Goal: Task Accomplishment & Management: Use online tool/utility

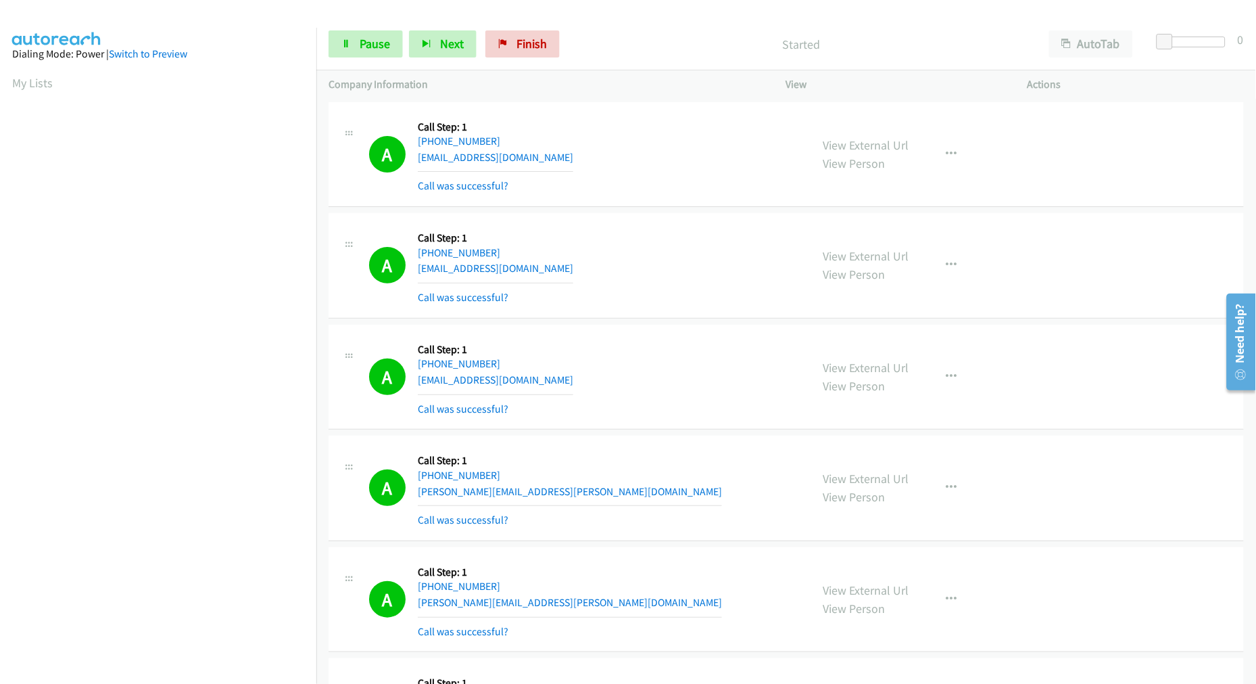
scroll to position [76, 0]
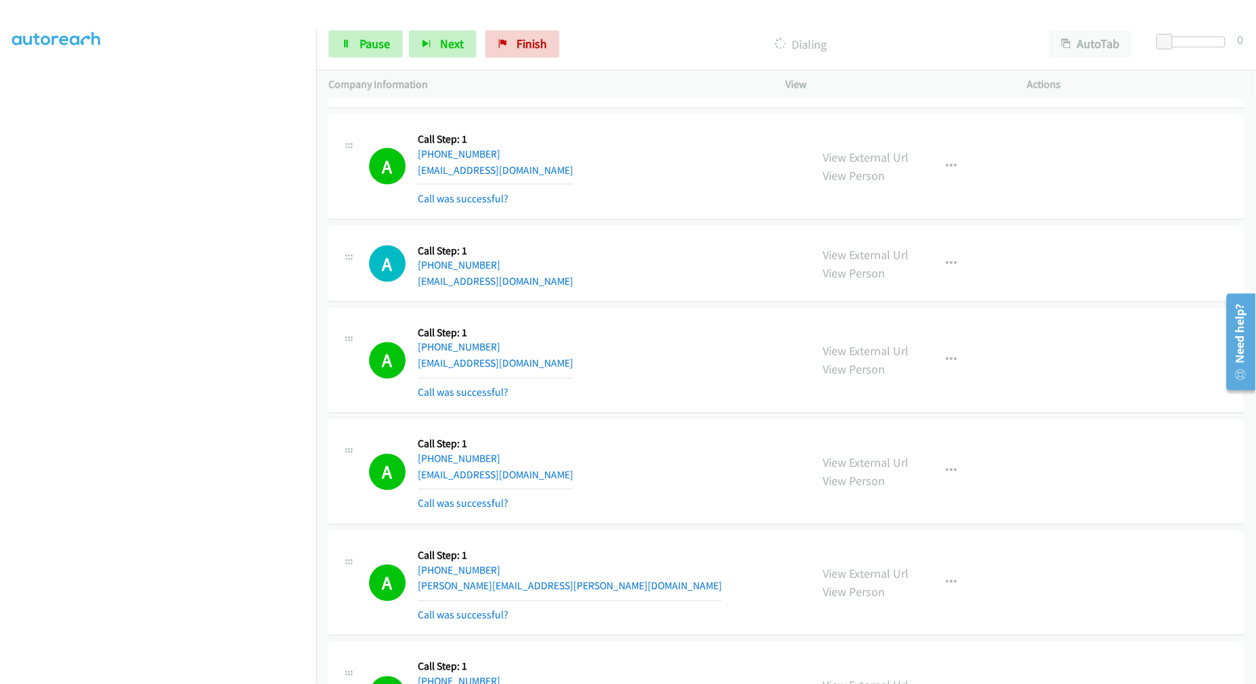
click at [668, 220] on div "A Callback Scheduled Call Step: 1 America/Los_Angeles +1 951-544-7070 aqadkids@…" at bounding box center [787, 166] width 916 height 105
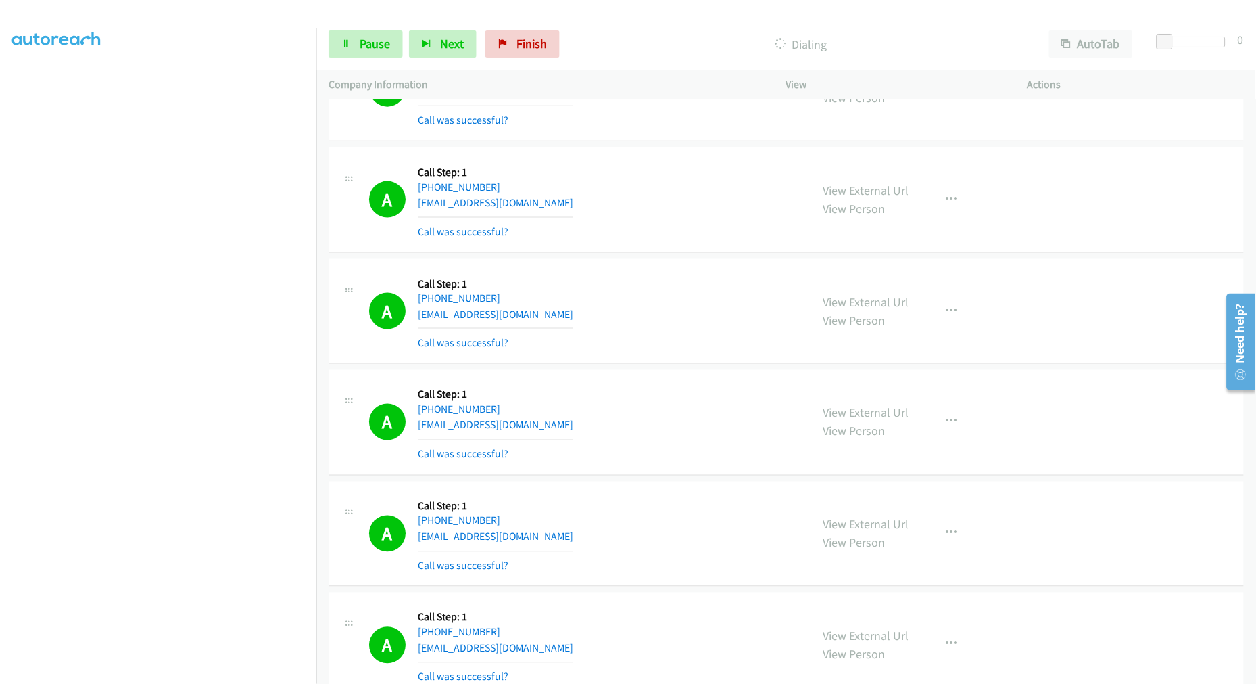
scroll to position [7970, 0]
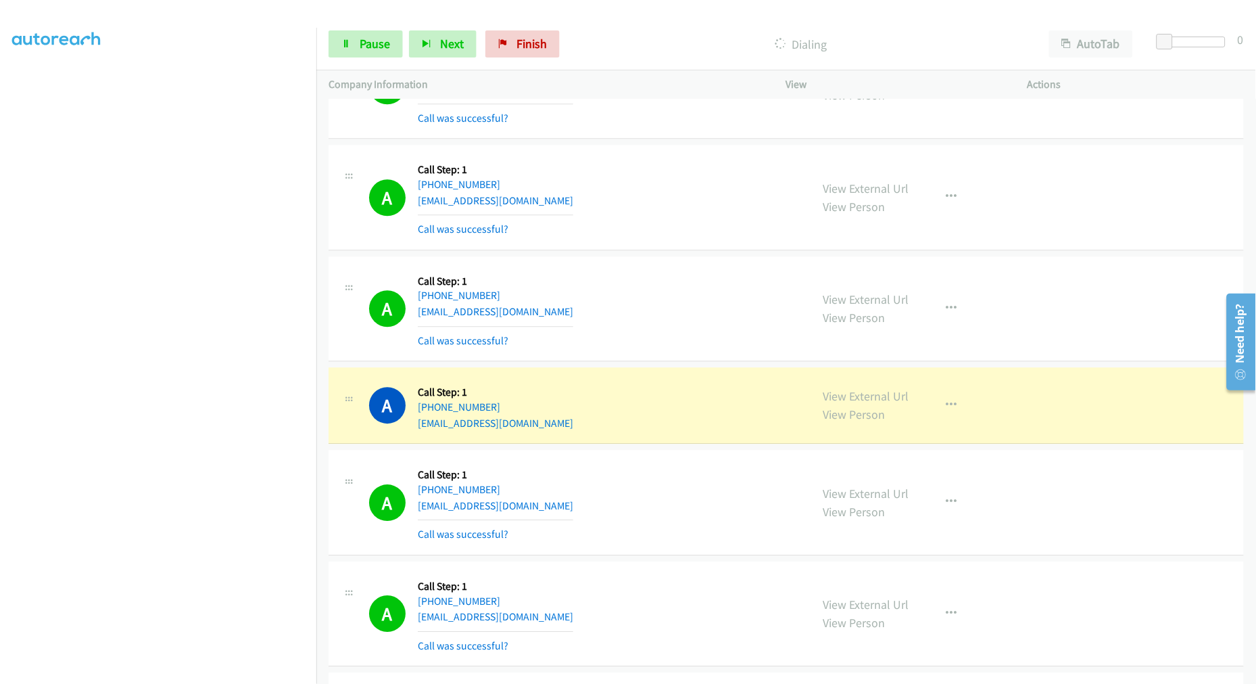
drag, startPoint x: 863, startPoint y: 400, endPoint x: 640, endPoint y: 206, distance: 295.2
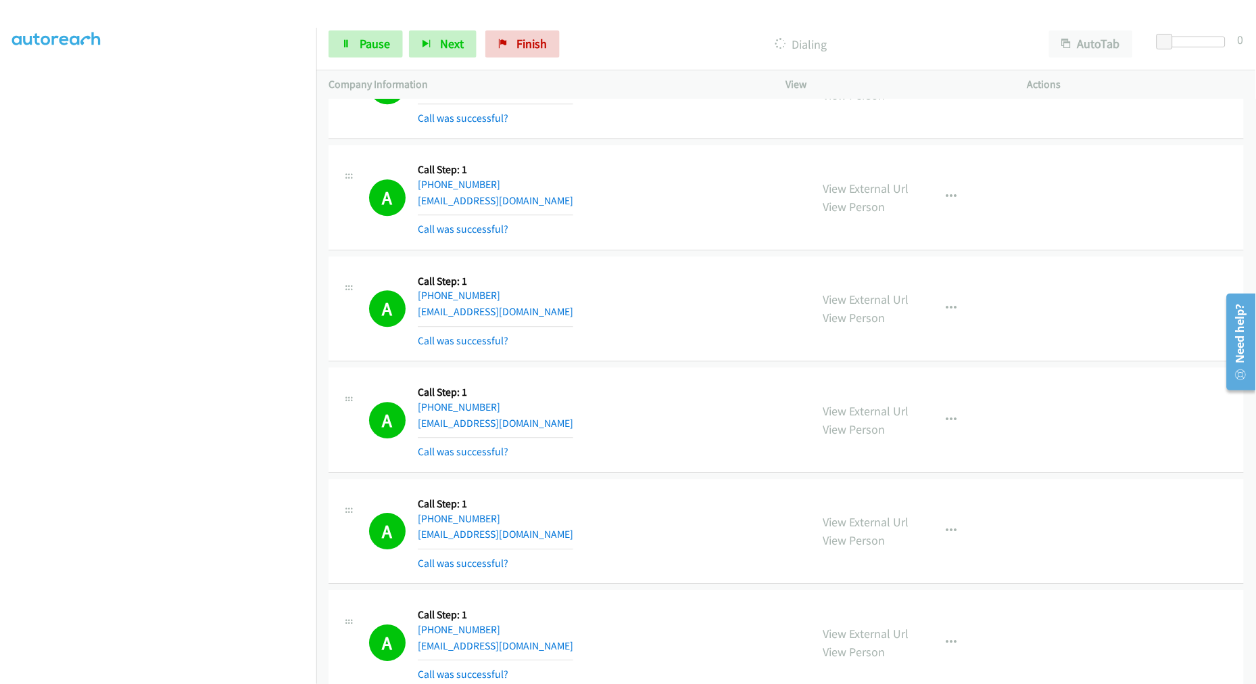
click at [165, 678] on aside "Dialing Mode: Power | Switch to Preview My Lists" at bounding box center [158, 337] width 316 height 749
click at [647, 308] on div "A Callback Scheduled Call Step: 1 America/New_York +1 203-391-1616 rafiahmed79@…" at bounding box center [583, 308] width 429 height 80
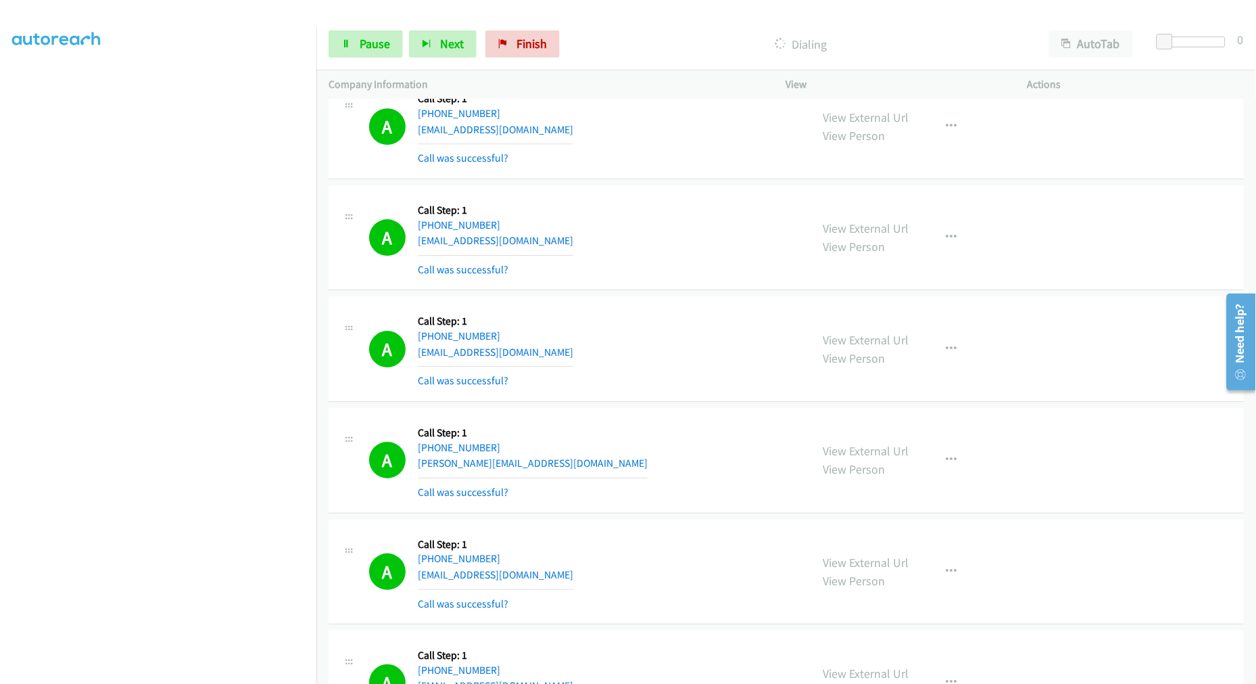
scroll to position [8421, 0]
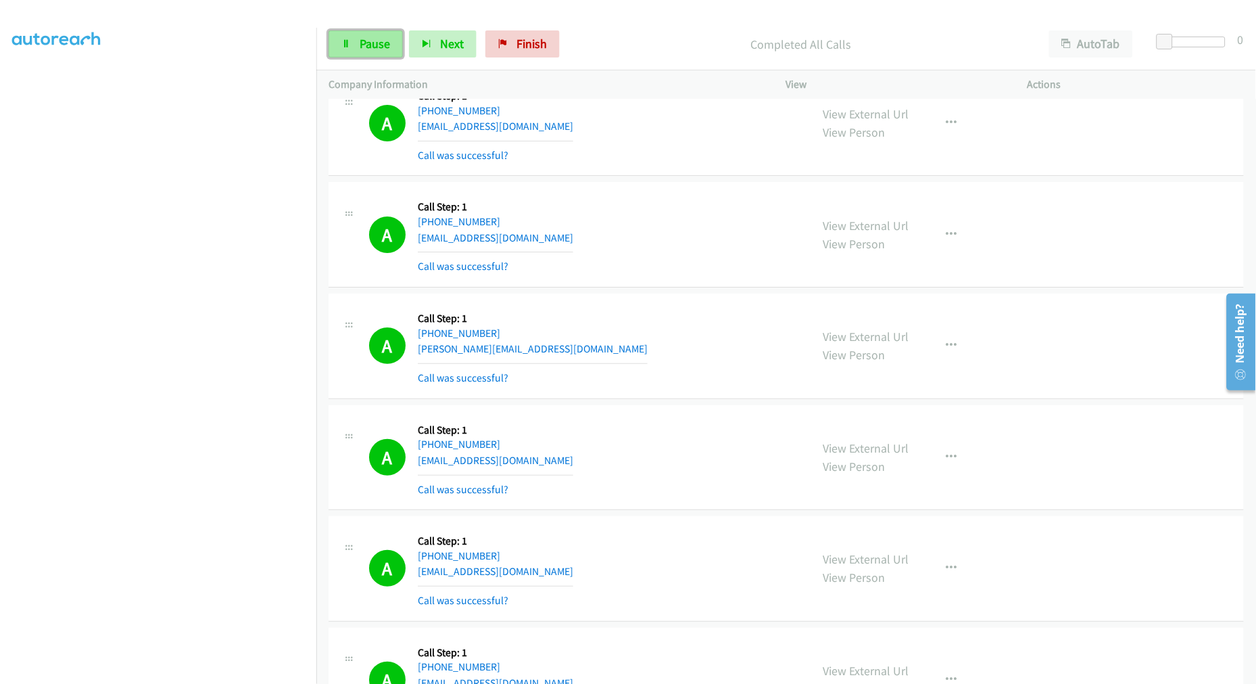
click at [368, 39] on span "Pause" at bounding box center [375, 44] width 30 height 16
click at [386, 51] on div "Start Calls Pause Next Finish" at bounding box center [447, 43] width 237 height 27
click at [685, 48] on p "Paused" at bounding box center [812, 44] width 425 height 18
click at [381, 48] on span "Start Calls" at bounding box center [386, 44] width 53 height 16
click at [381, 45] on span "Pause" at bounding box center [375, 44] width 30 height 16
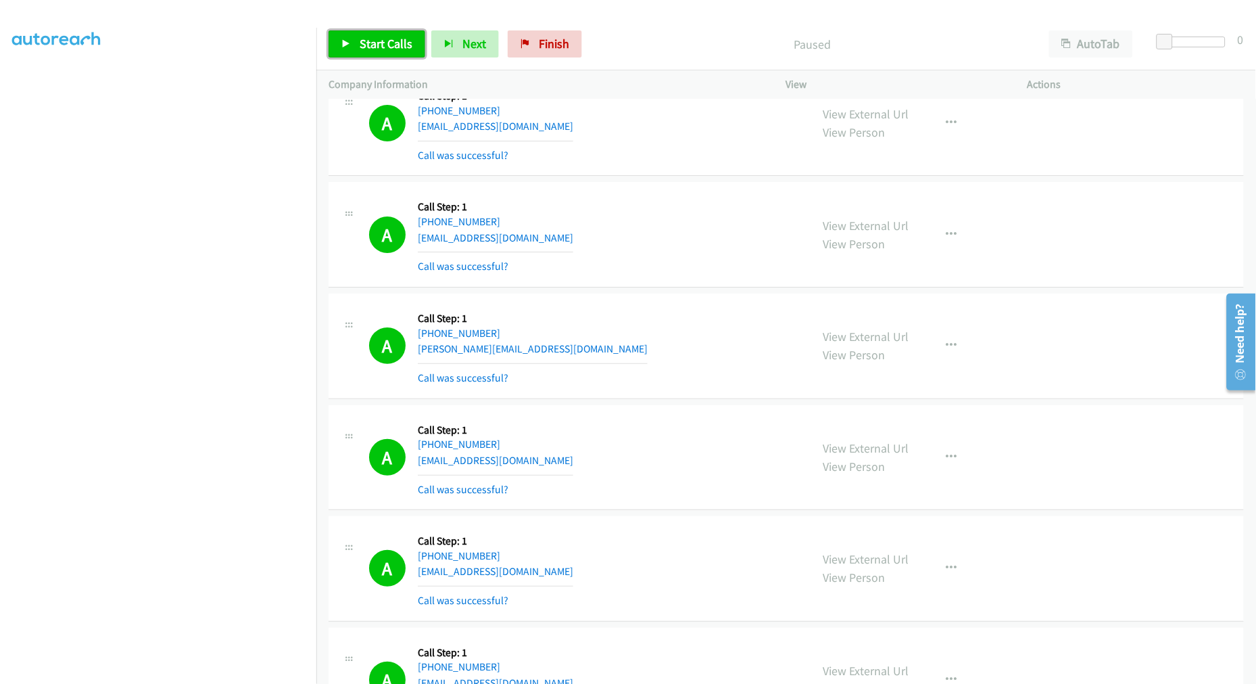
click at [376, 42] on span "Start Calls" at bounding box center [386, 44] width 53 height 16
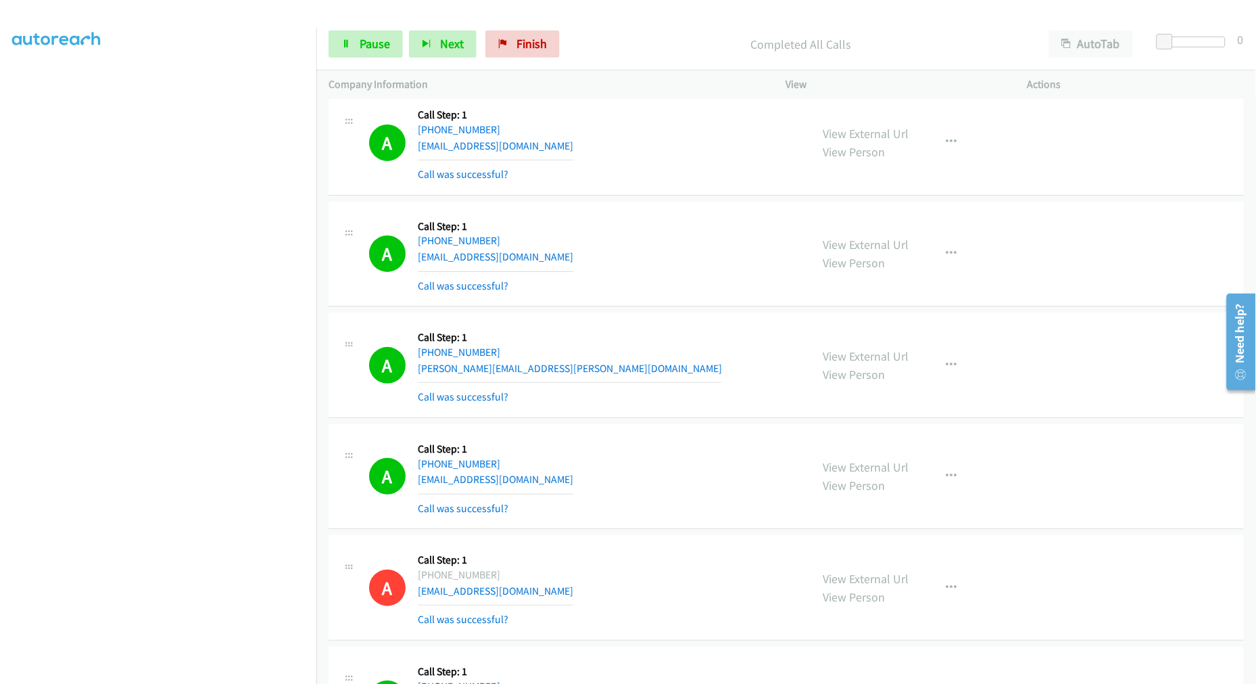
scroll to position [10450, 0]
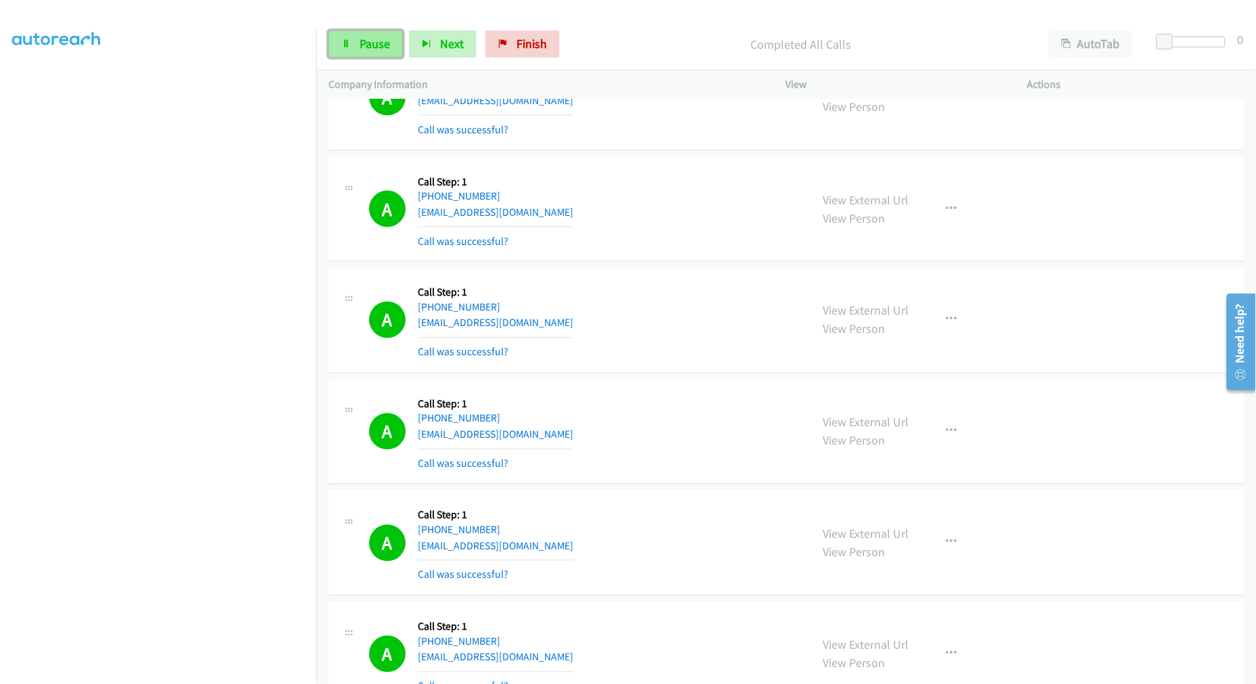
click at [354, 49] on link "Pause" at bounding box center [366, 43] width 74 height 27
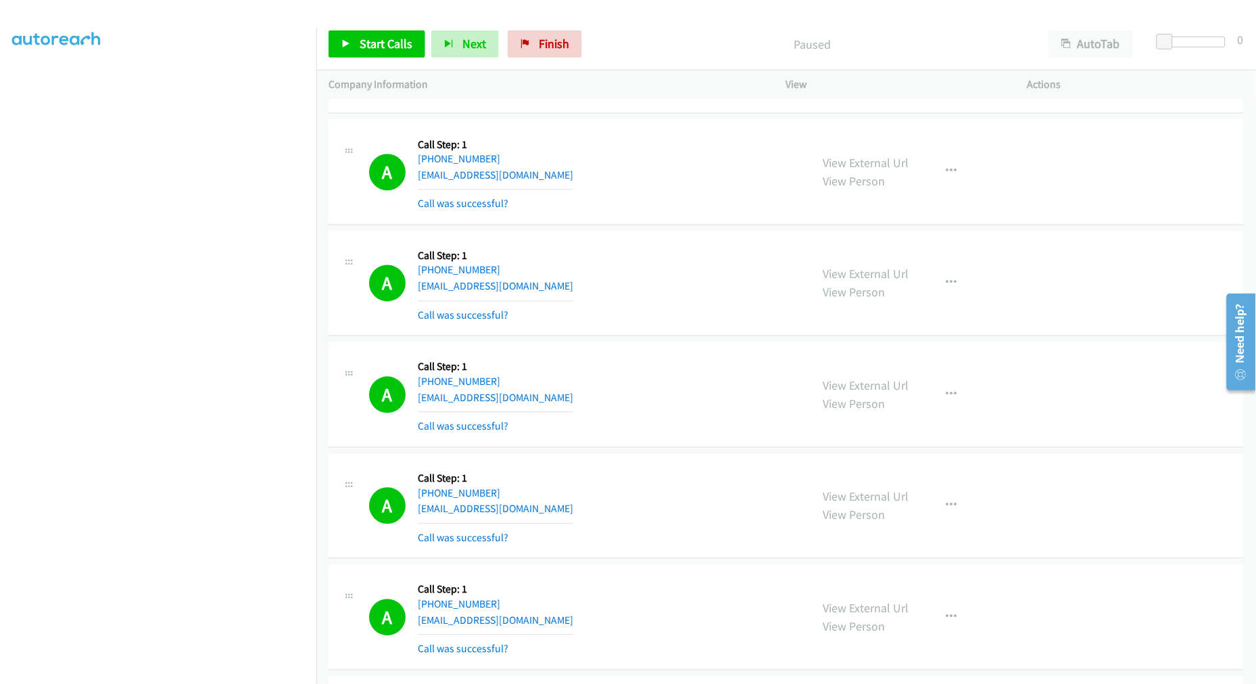
scroll to position [17071, 0]
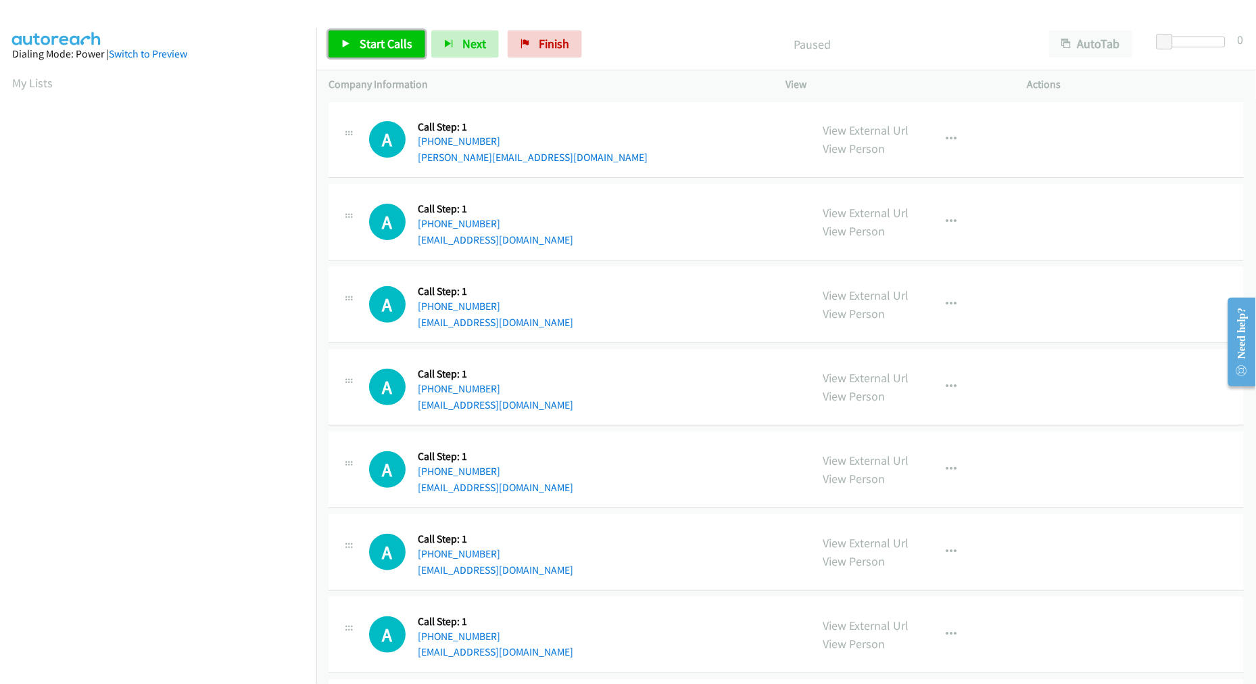
drag, startPoint x: 382, startPoint y: 44, endPoint x: 445, endPoint y: 106, distance: 88.5
click at [382, 44] on span "Start Calls" at bounding box center [386, 44] width 53 height 16
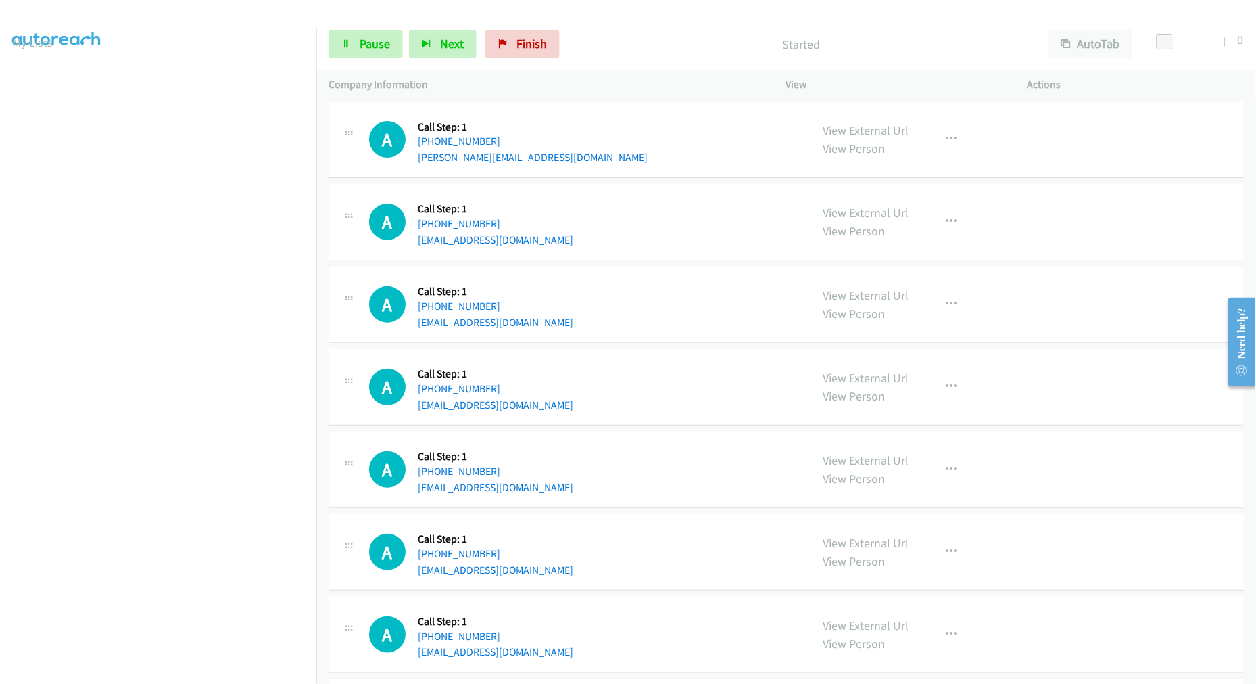
scroll to position [76, 0]
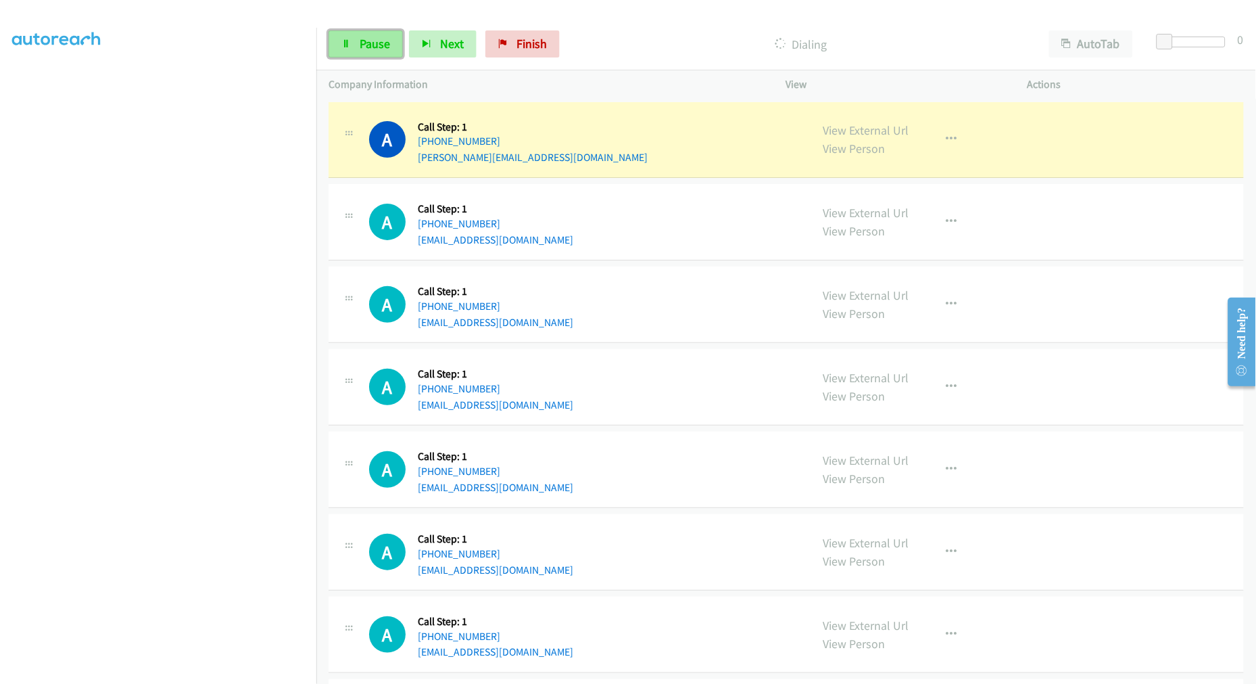
click at [357, 49] on link "Pause" at bounding box center [366, 43] width 74 height 27
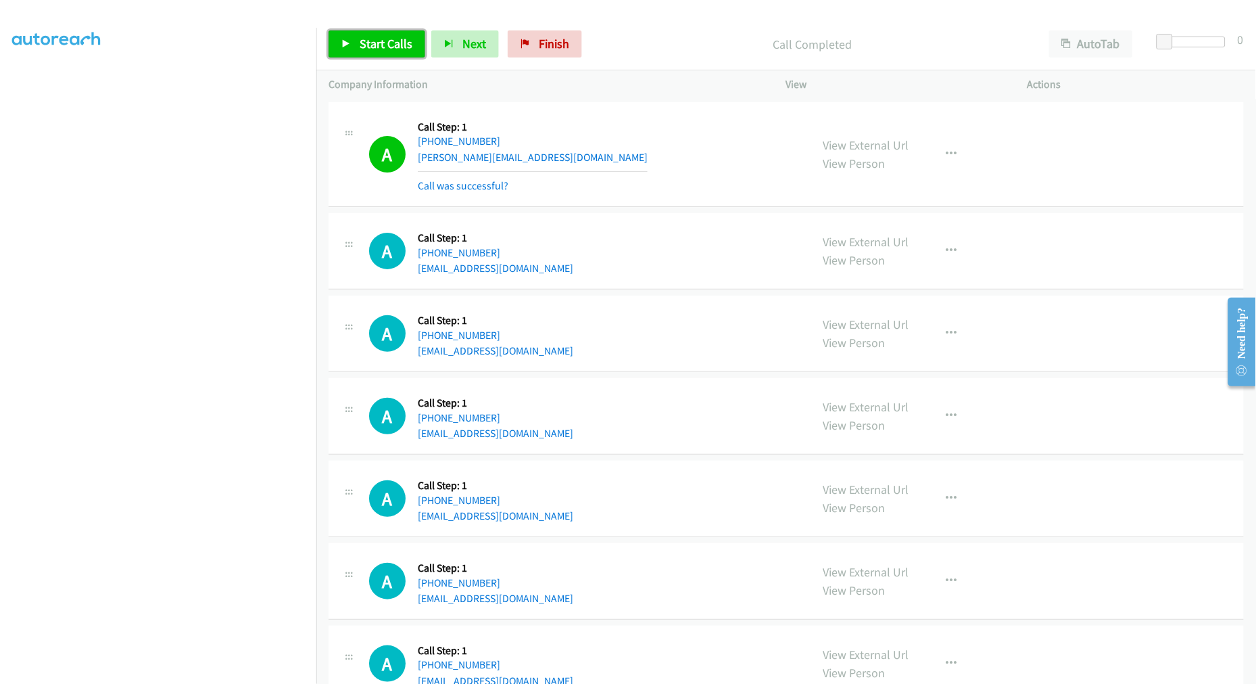
drag, startPoint x: 394, startPoint y: 49, endPoint x: 414, endPoint y: 64, distance: 25.2
click at [394, 49] on span "Start Calls" at bounding box center [386, 44] width 53 height 16
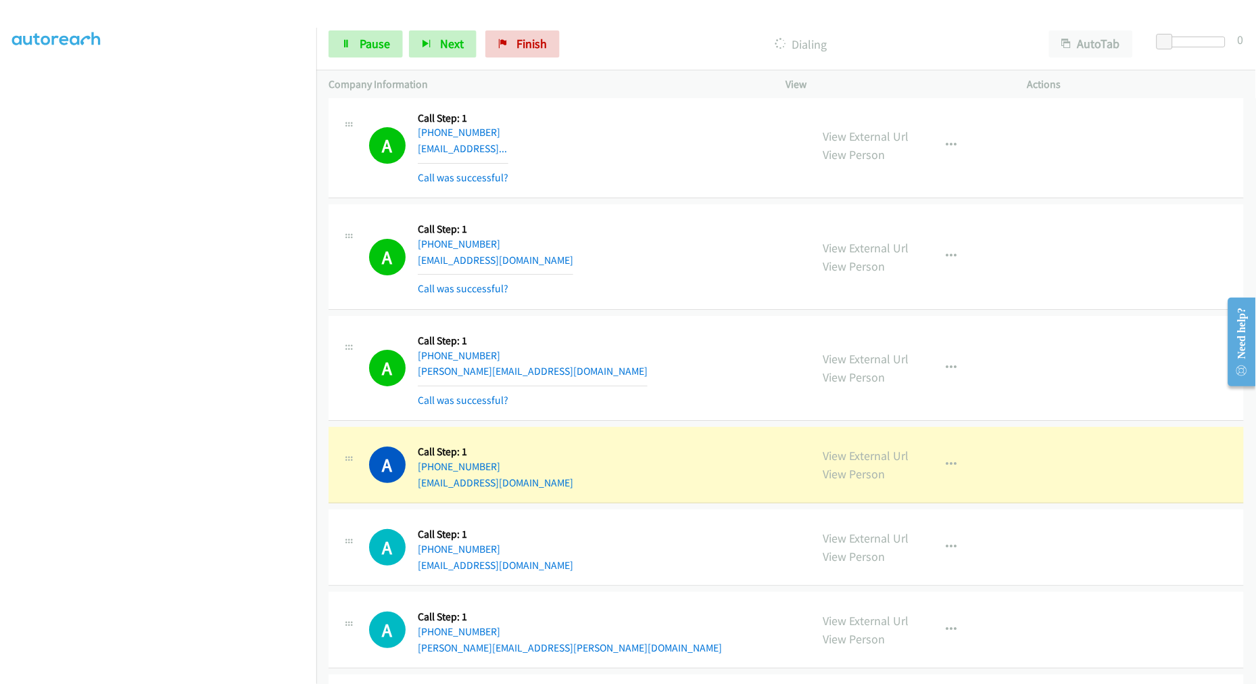
scroll to position [1352, 0]
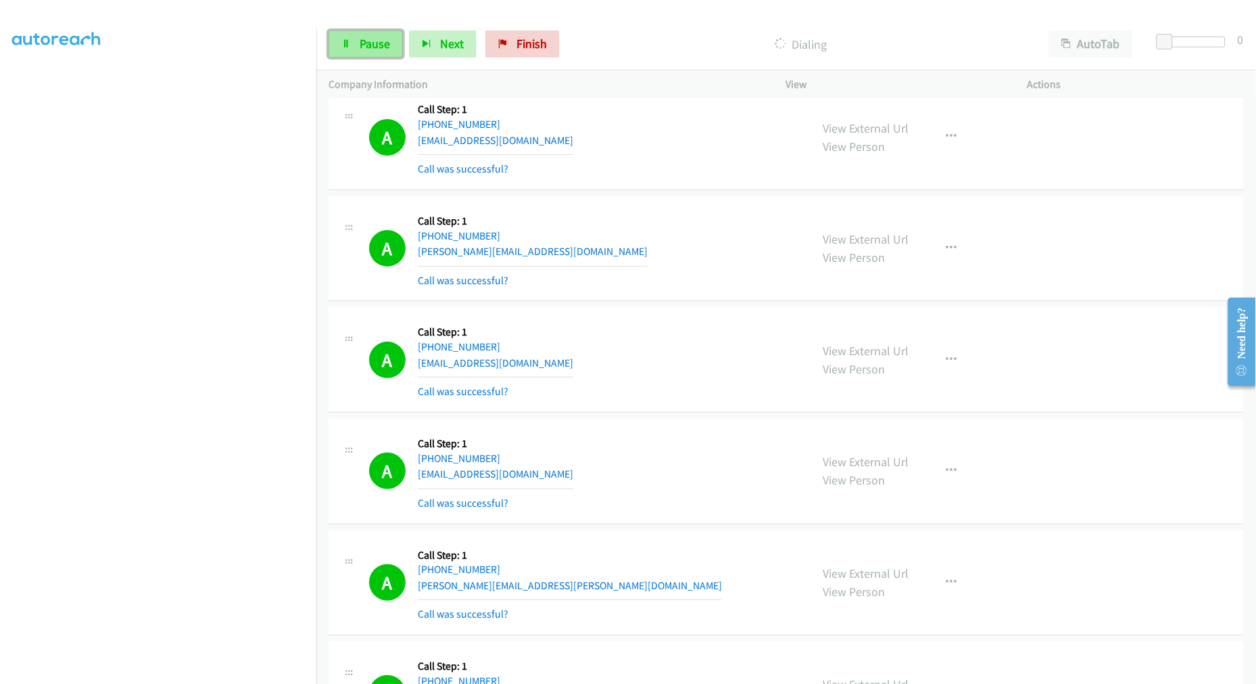
click at [371, 41] on span "Pause" at bounding box center [375, 44] width 30 height 16
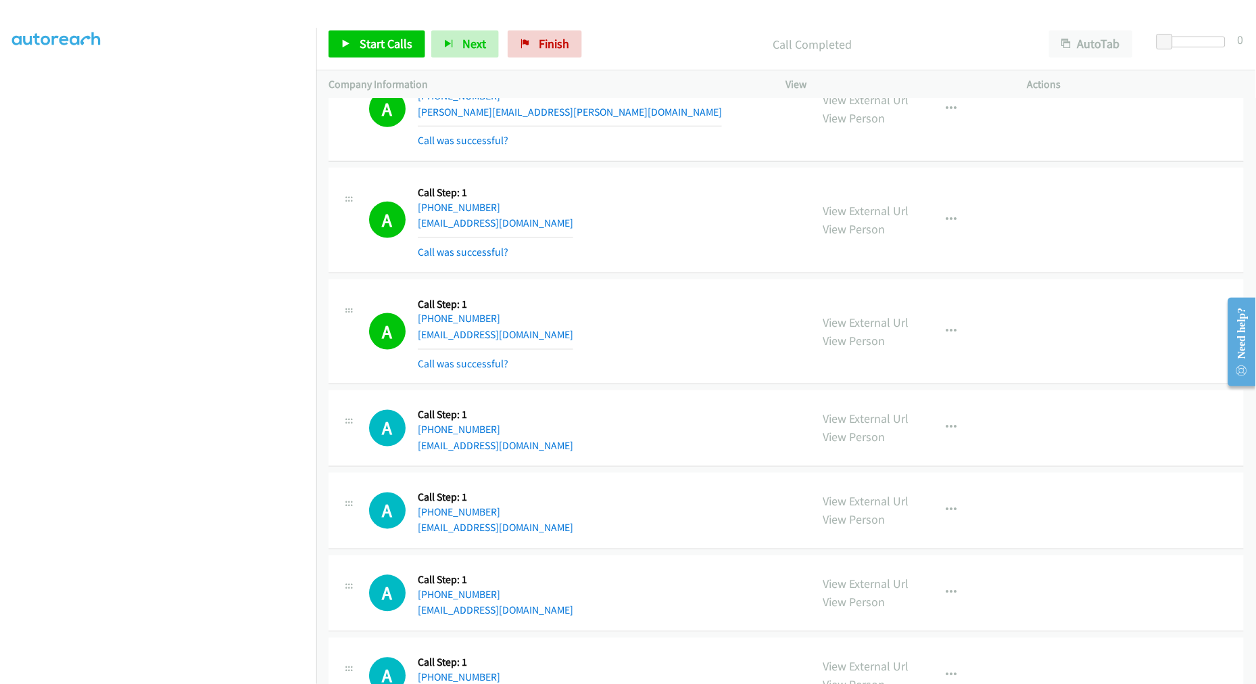
scroll to position [1878, 0]
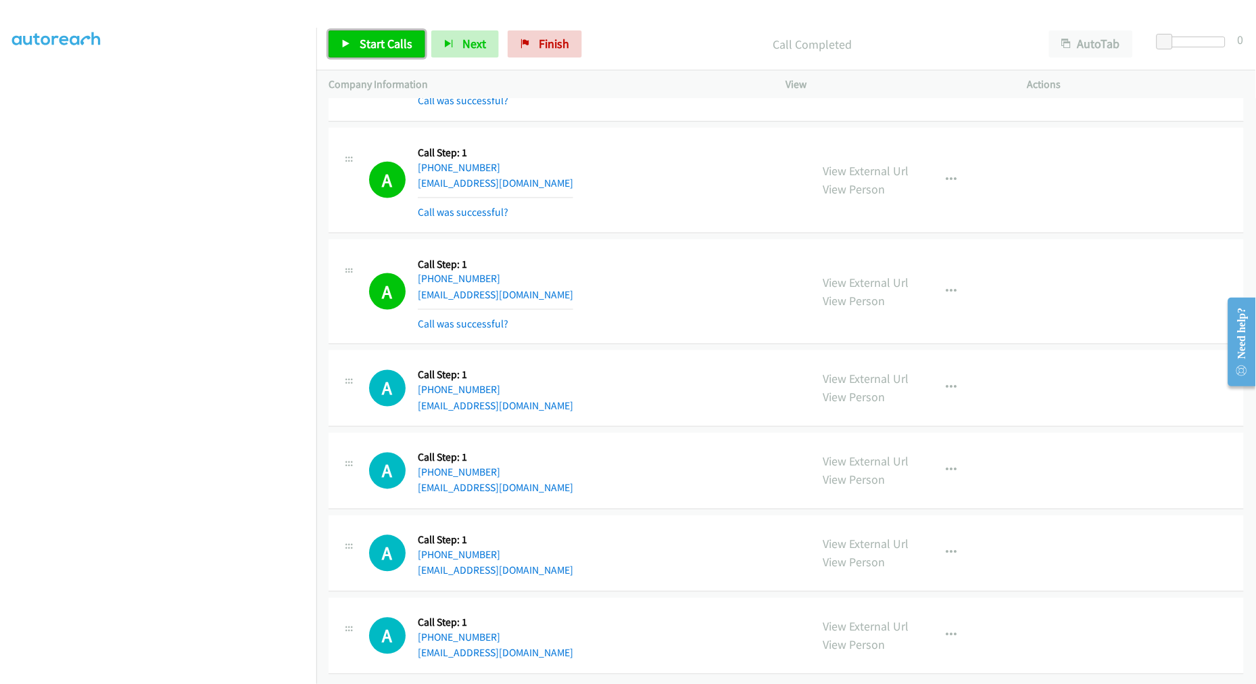
click at [384, 45] on span "Start Calls" at bounding box center [386, 44] width 53 height 16
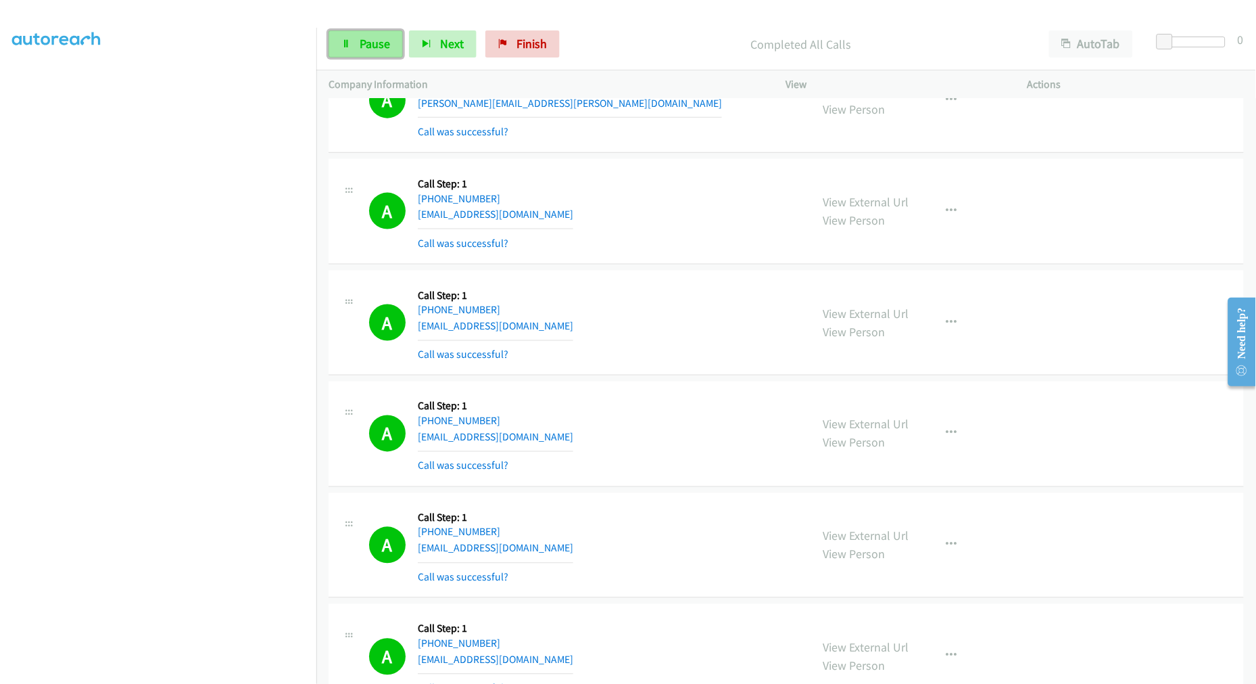
click at [375, 51] on span "Pause" at bounding box center [375, 44] width 30 height 16
click at [394, 46] on span "Start Calls" at bounding box center [386, 44] width 53 height 16
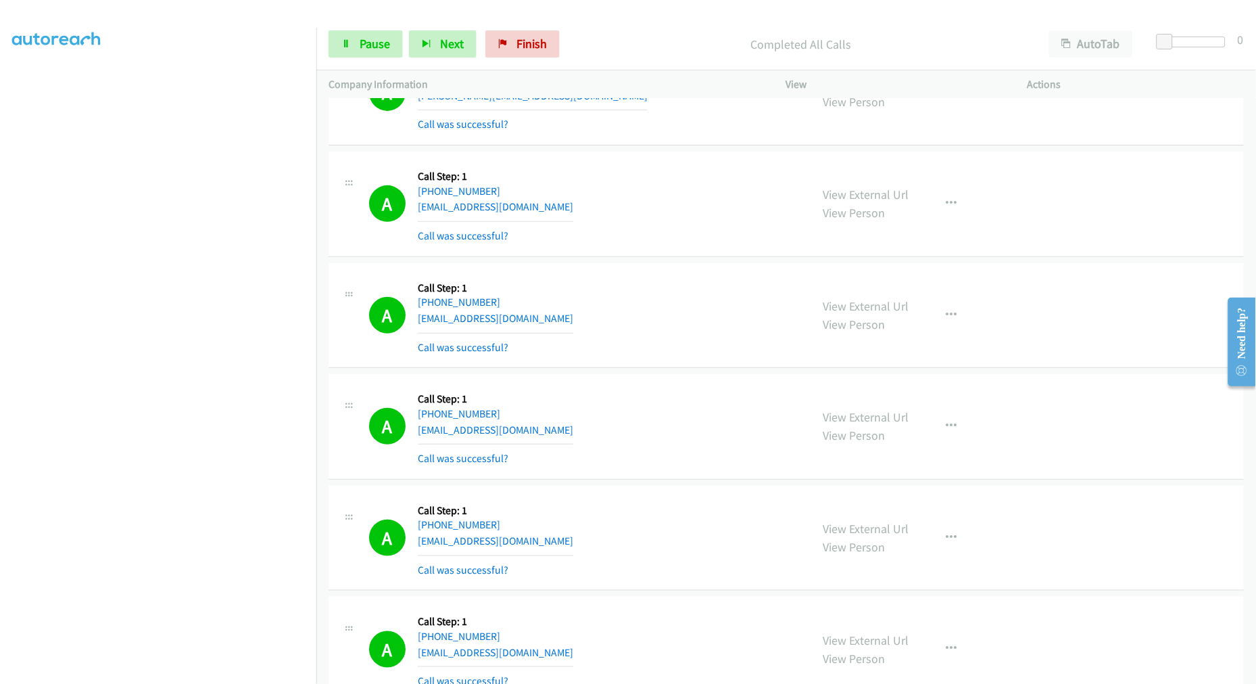
scroll to position [0, 0]
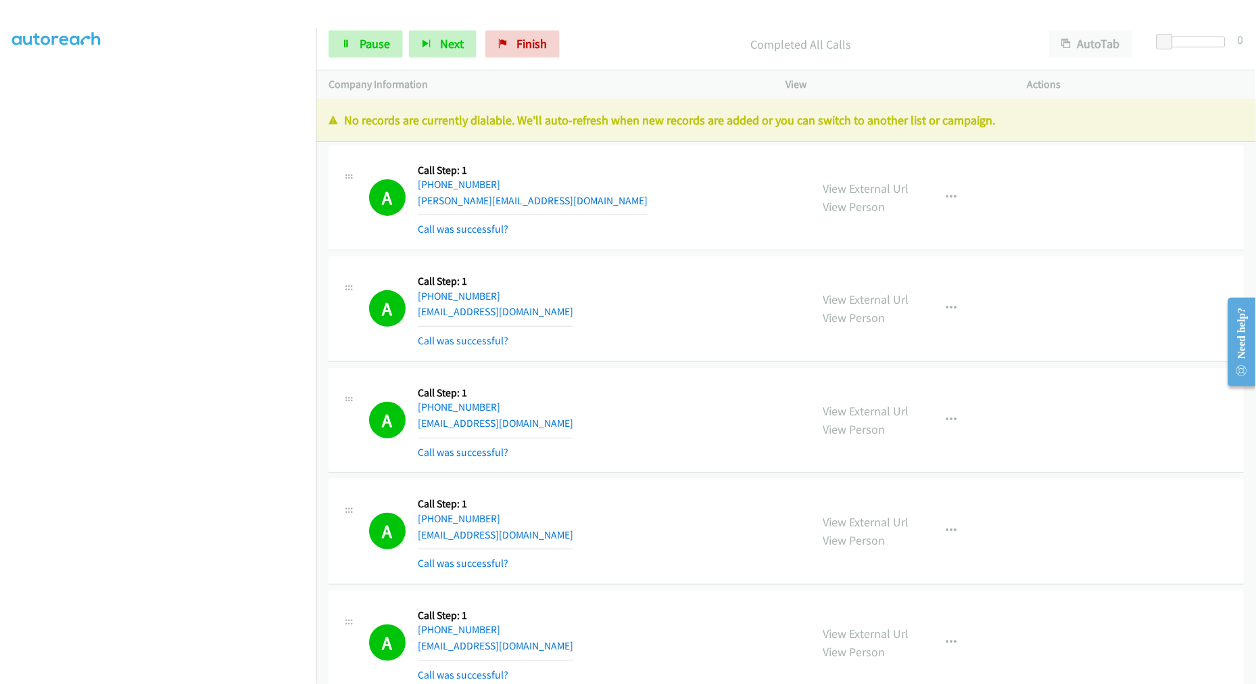
click at [674, 254] on td "A Callback Scheduled Call Step: 1 America/Los_Angeles +1 626-413-2789 andreacau…" at bounding box center [786, 310] width 940 height 112
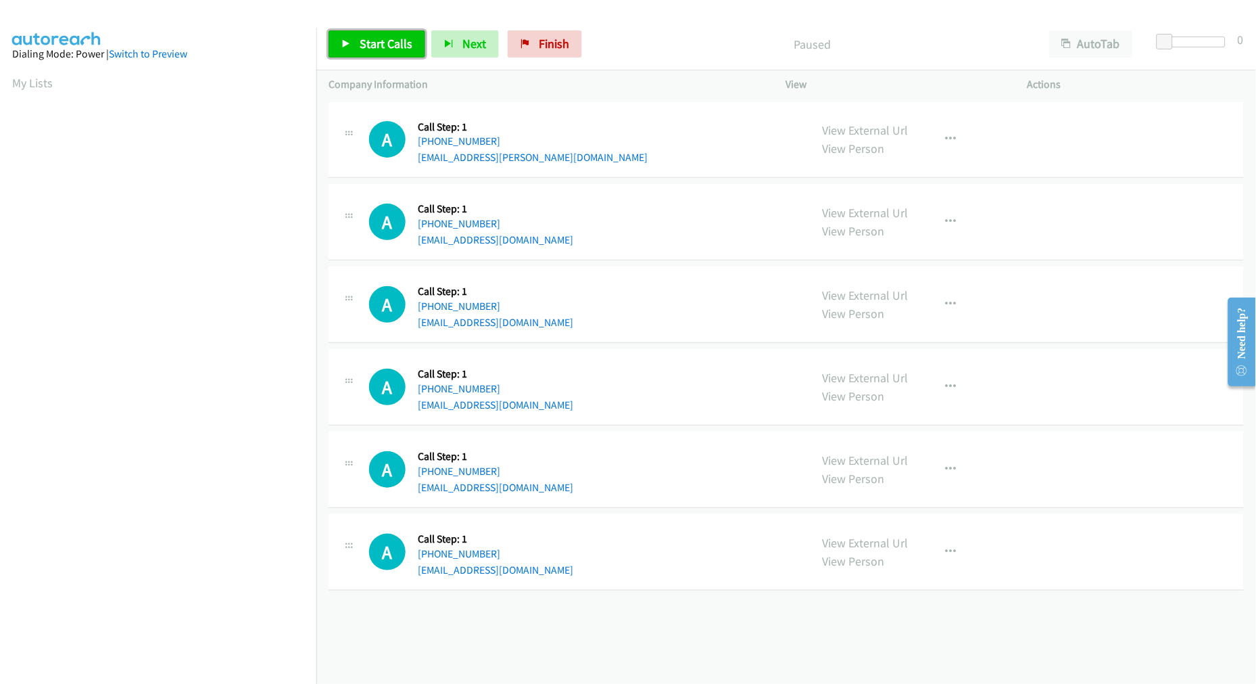
click at [381, 45] on span "Start Calls" at bounding box center [386, 44] width 53 height 16
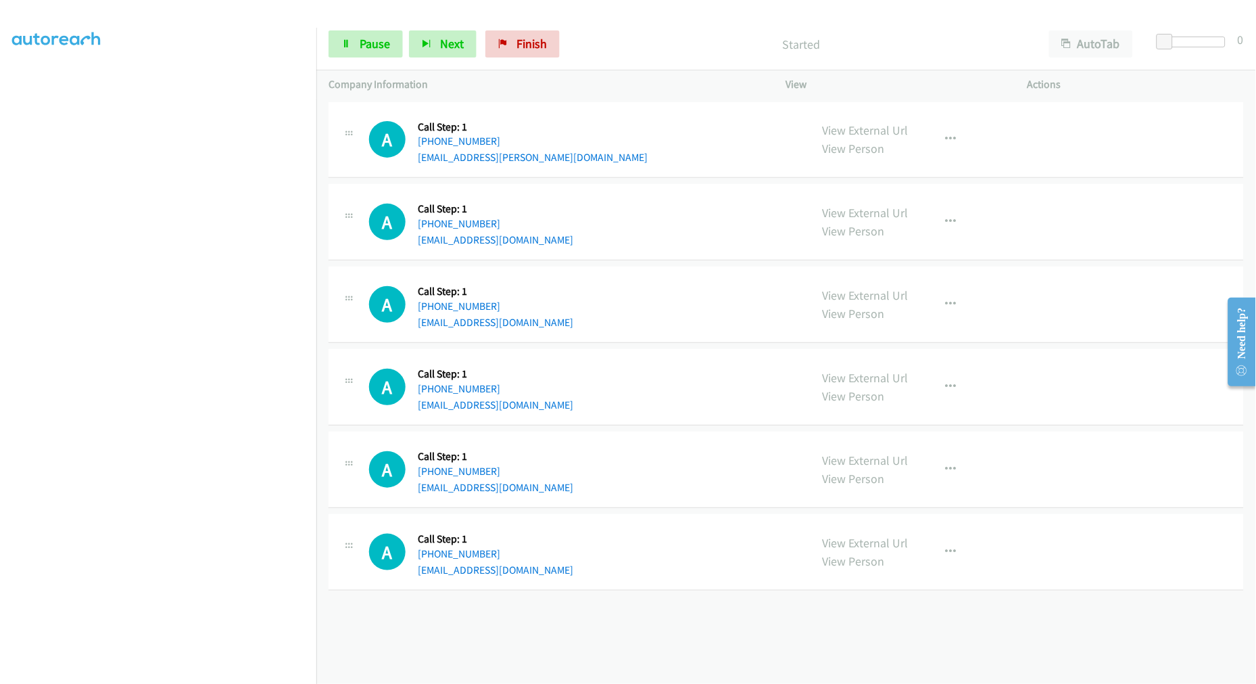
scroll to position [76, 0]
